Goal: Task Accomplishment & Management: Use online tool/utility

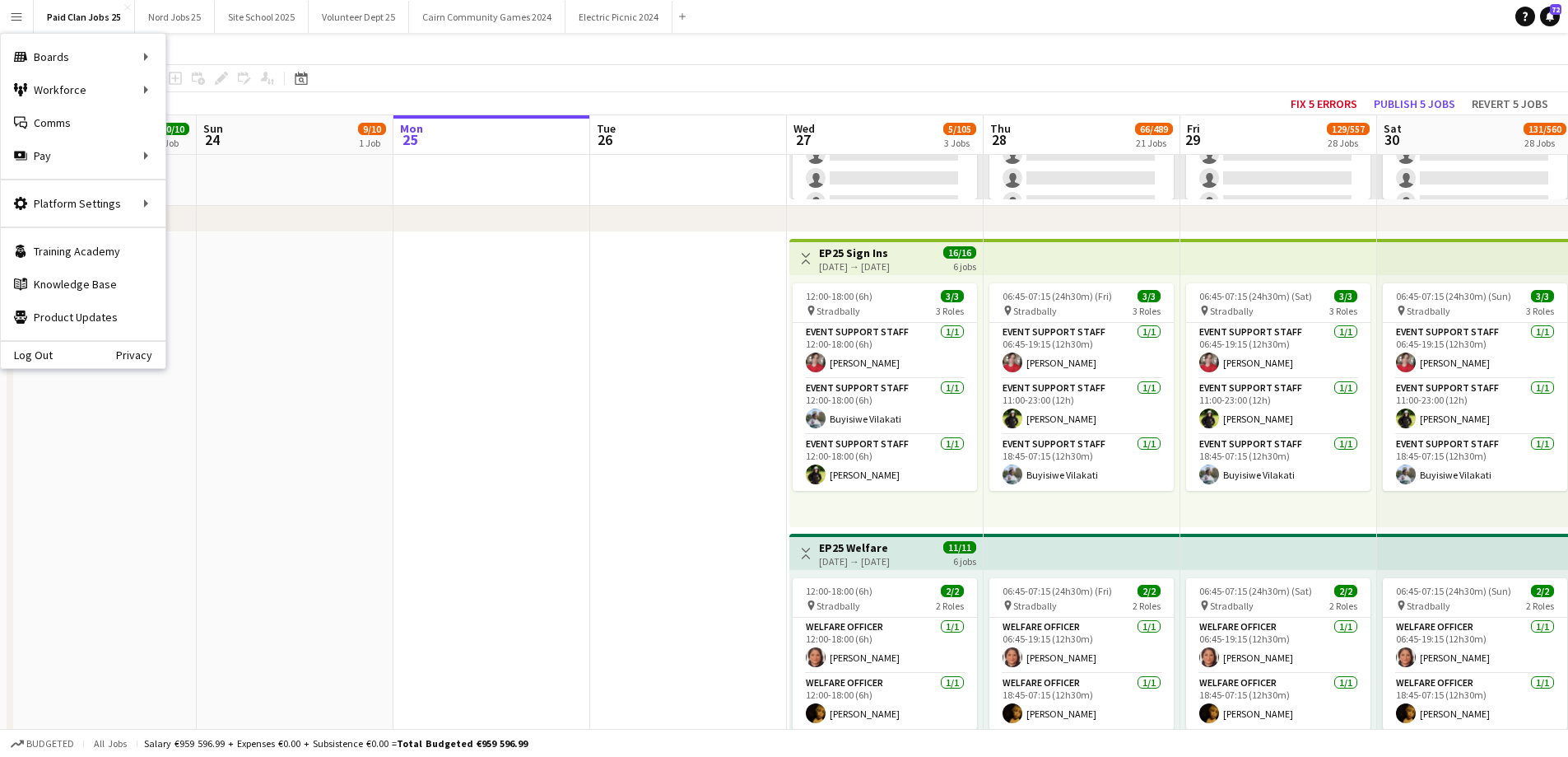
scroll to position [265, 0]
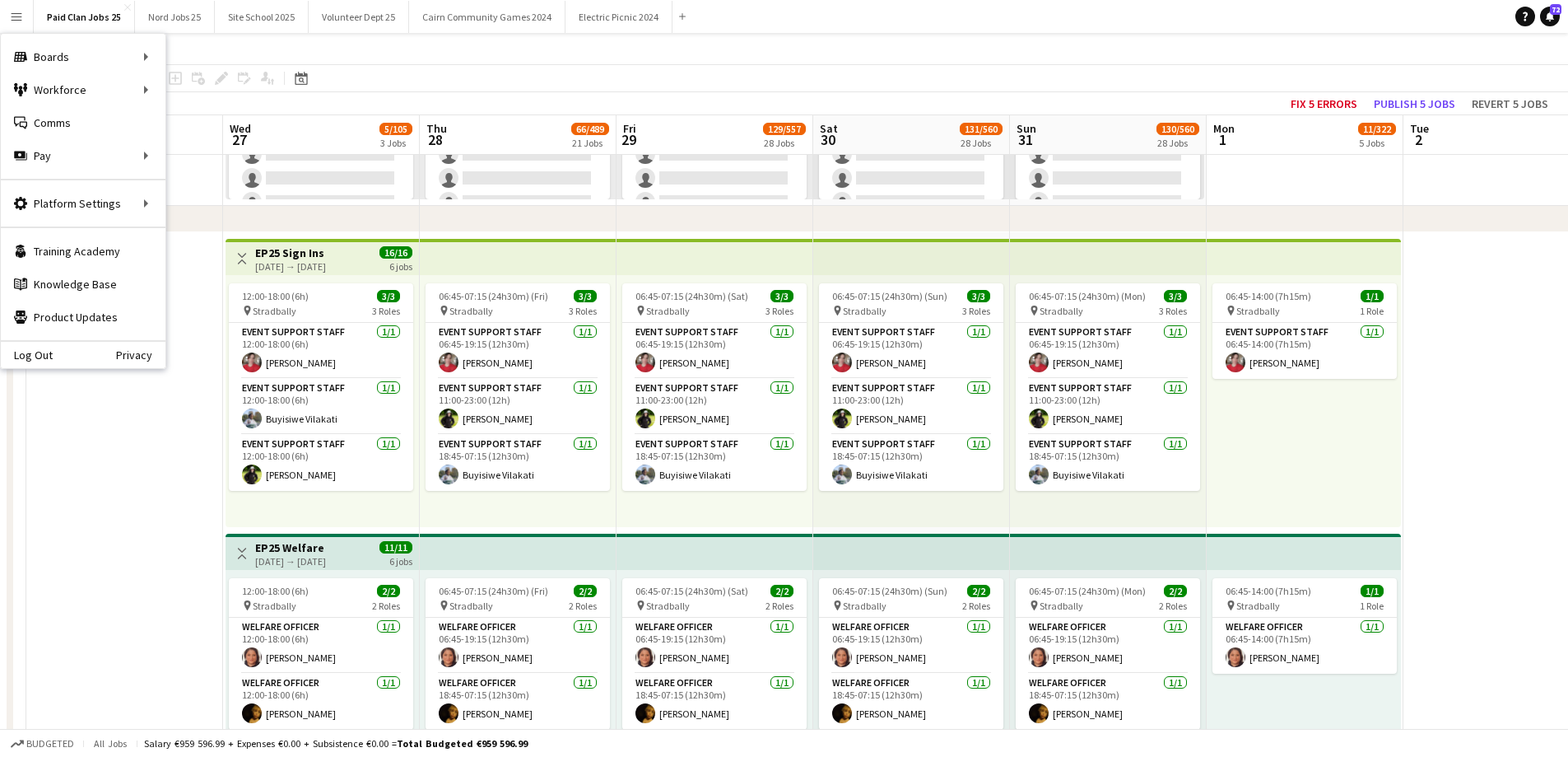
click at [167, 500] on app-date-cell at bounding box center [124, 530] width 196 height 596
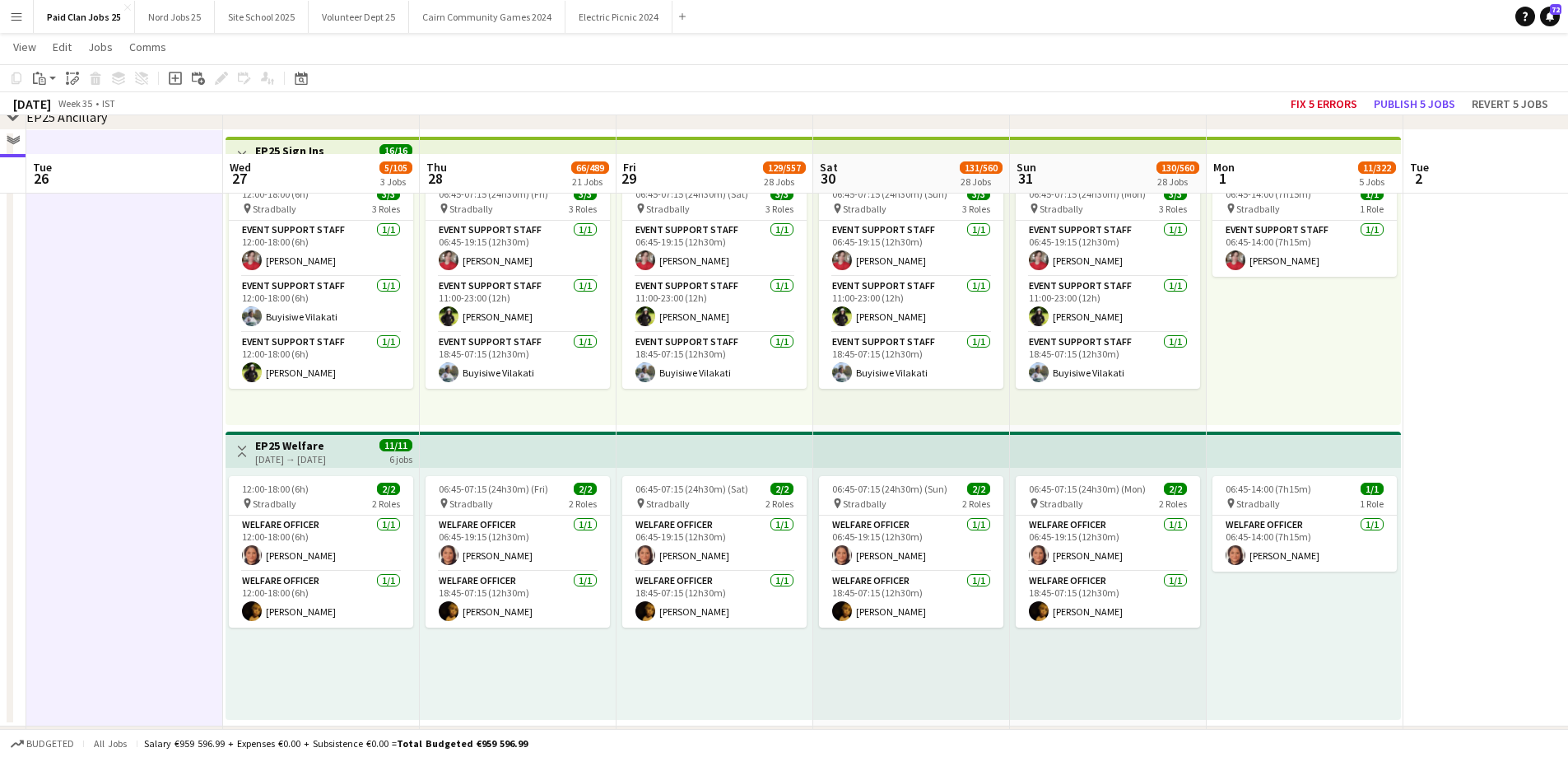
scroll to position [815, 0]
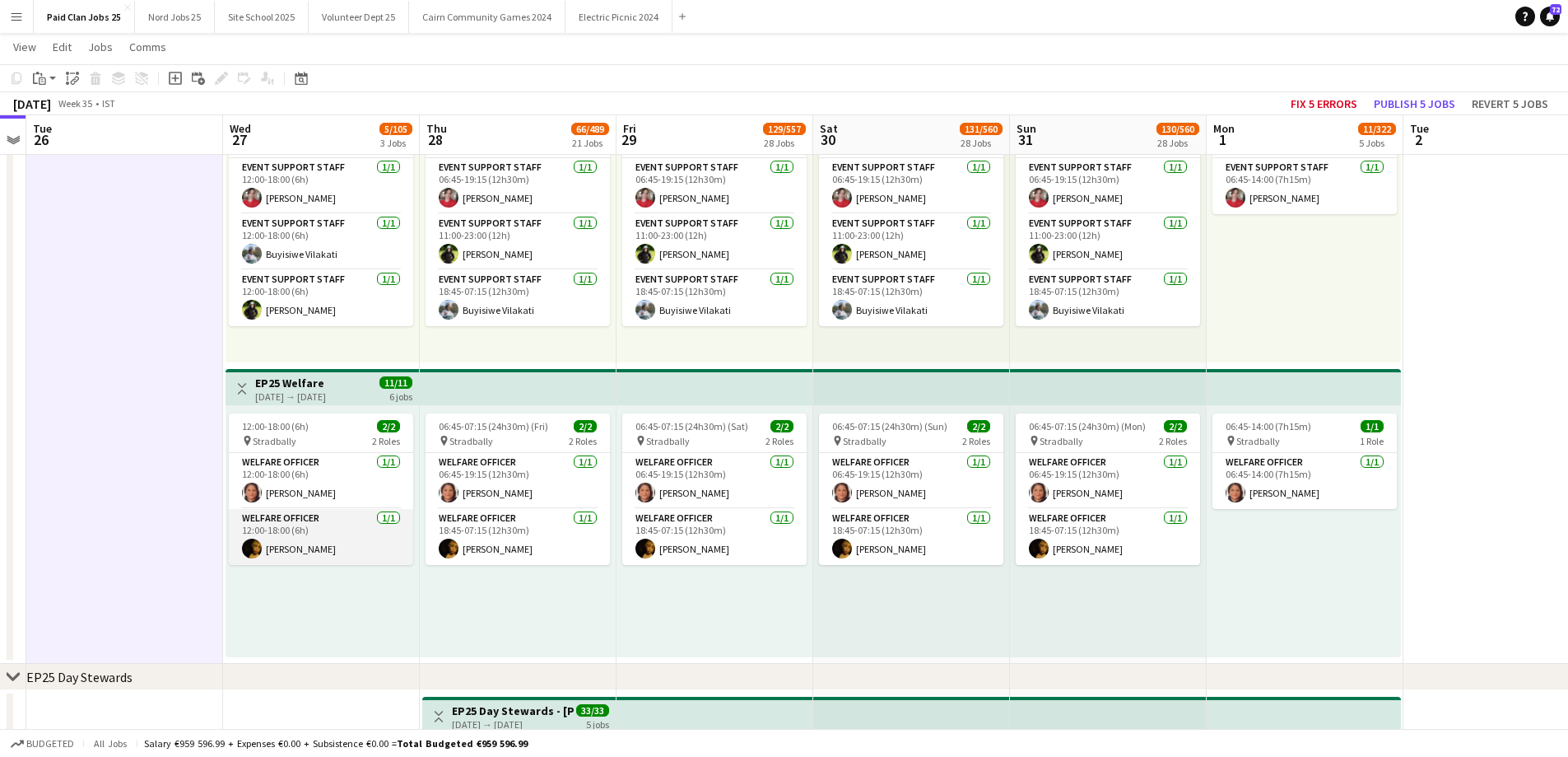
click at [296, 551] on app-card-role "Welfare Officer [DATE] 12:00-18:00 (6h) [PERSON_NAME]" at bounding box center [321, 537] width 185 height 56
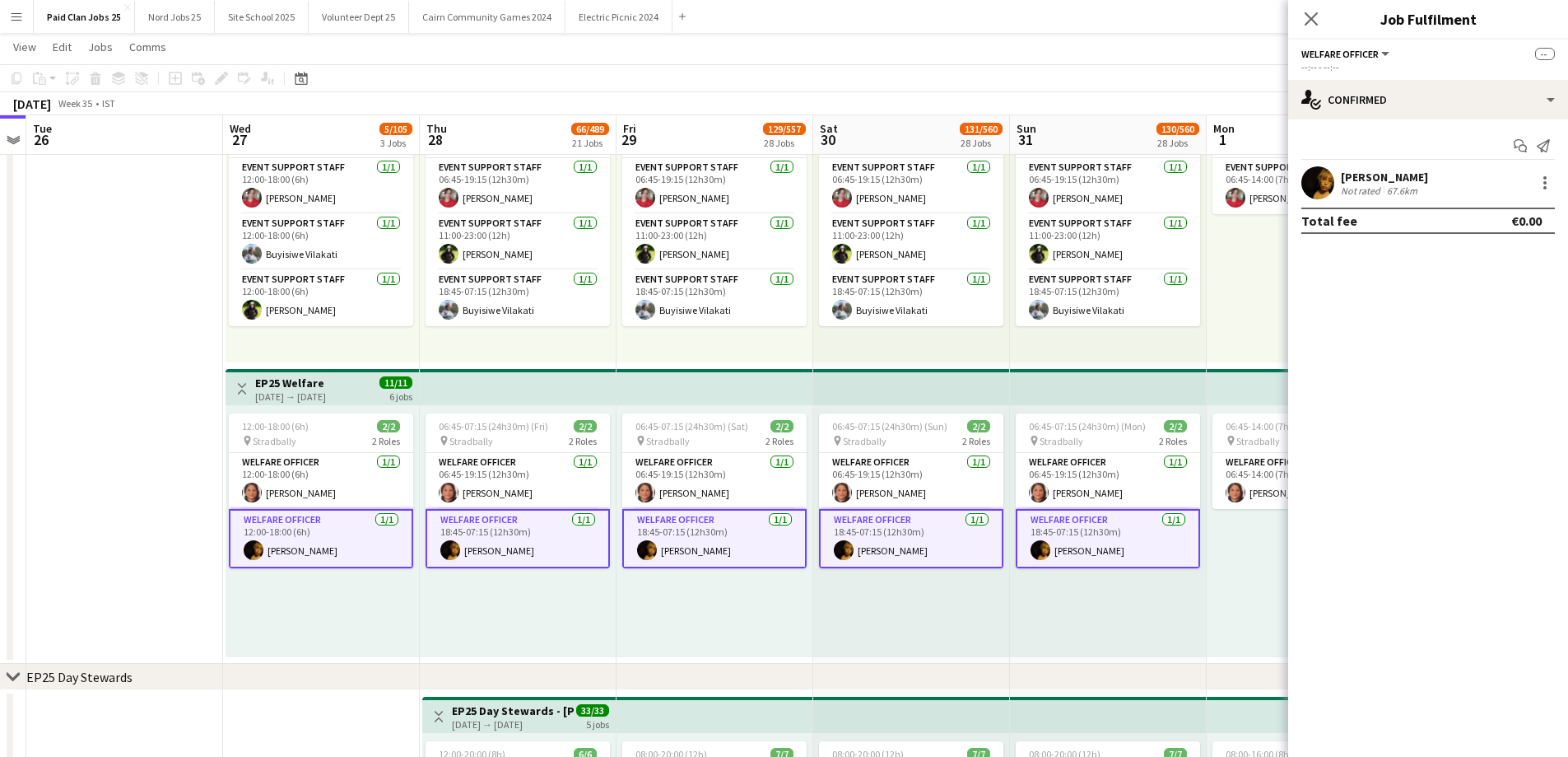
click at [191, 494] on app-date-cell at bounding box center [124, 365] width 196 height 596
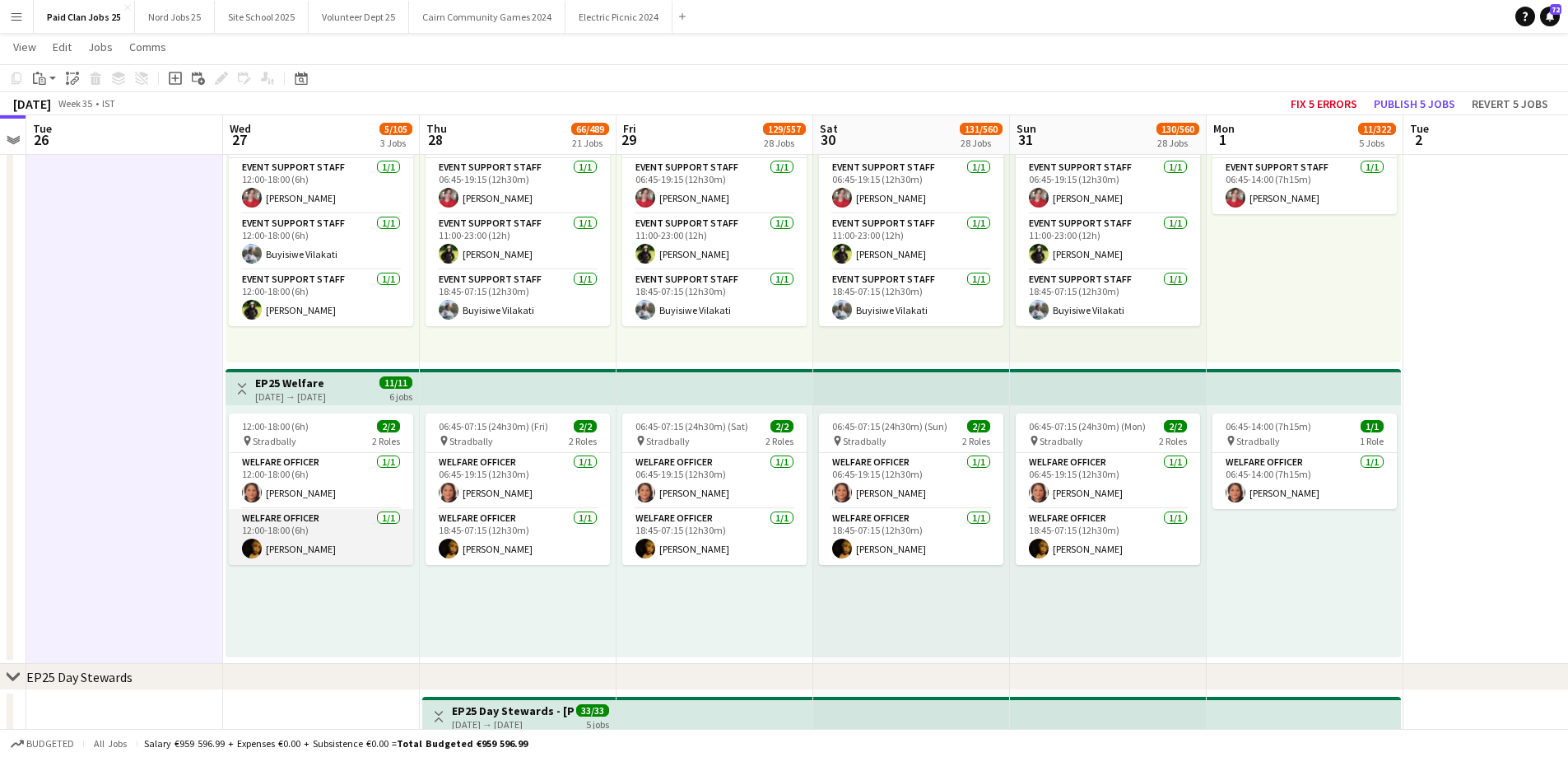
click at [285, 534] on app-card-role "Welfare Officer [DATE] 12:00-18:00 (6h) [PERSON_NAME]" at bounding box center [321, 537] width 185 height 56
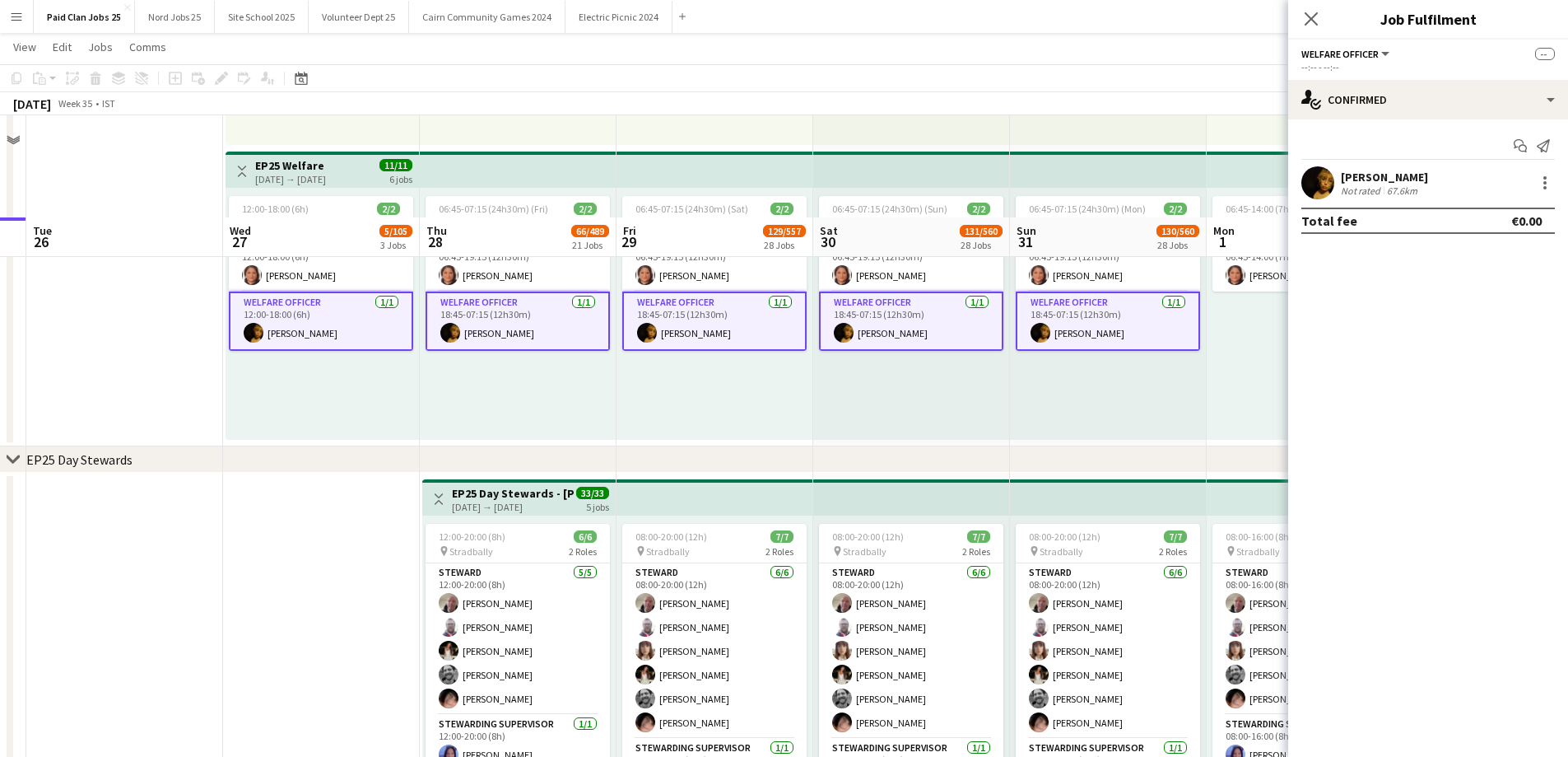
scroll to position [1145, 0]
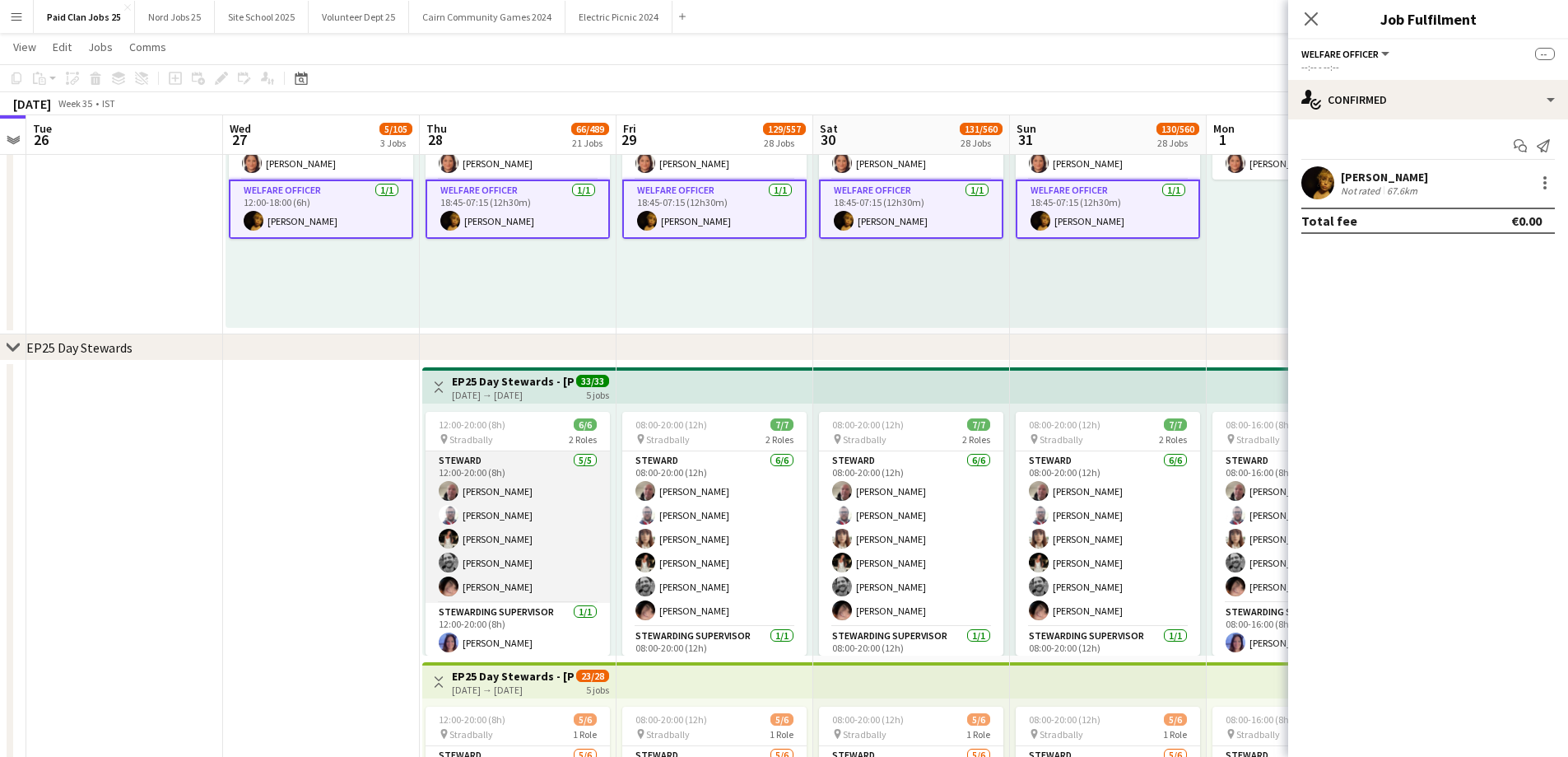
click at [511, 506] on app-card-role "[PERSON_NAME] [DATE] 12:00-20:00 (8h) [PERSON_NAME] [PERSON_NAME] [PERSON_NAME]…" at bounding box center [517, 527] width 185 height 152
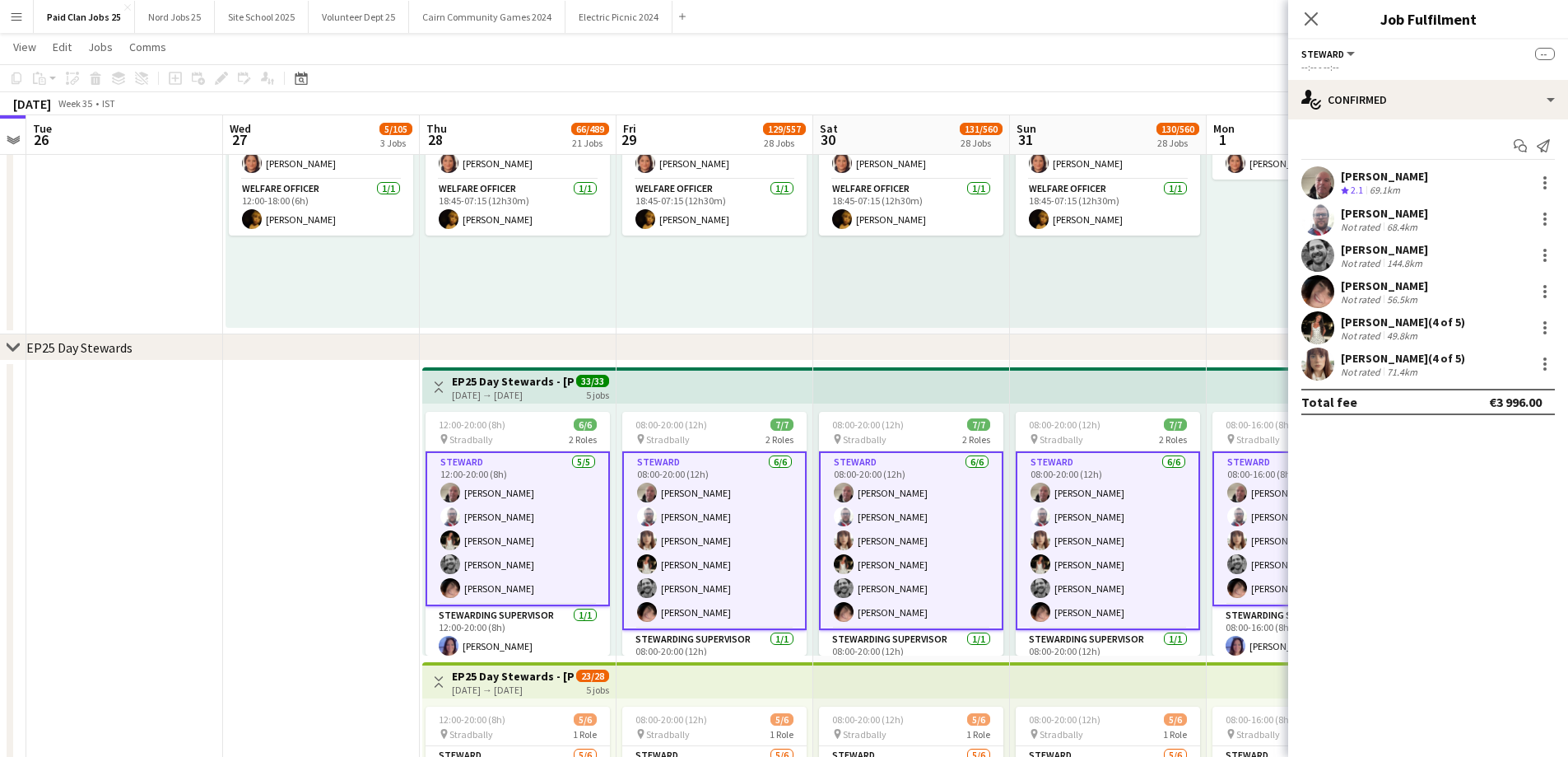
scroll to position [0, 564]
